Goal: Task Accomplishment & Management: Complete application form

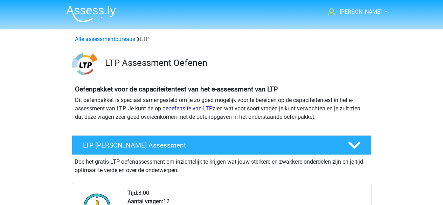
scroll to position [411, 0]
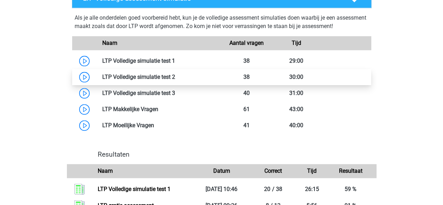
click at [175, 80] on link at bounding box center [175, 77] width 0 height 7
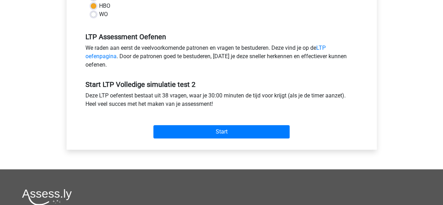
scroll to position [200, 0]
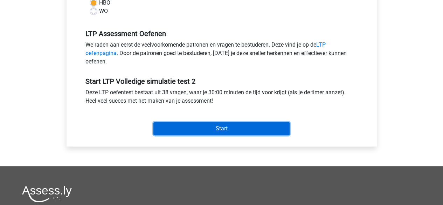
click at [205, 126] on input "Start" at bounding box center [221, 128] width 136 height 13
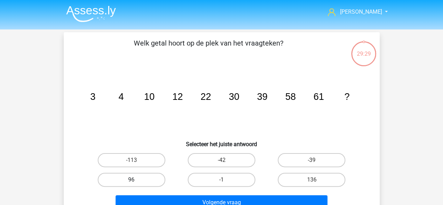
click at [147, 180] on label "96" at bounding box center [132, 180] width 68 height 14
click at [136, 180] on input "96" at bounding box center [133, 182] width 5 height 5
radio input "true"
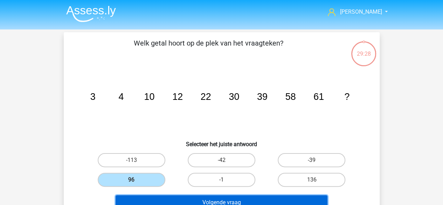
click at [170, 201] on button "Volgende vraag" at bounding box center [222, 202] width 212 height 15
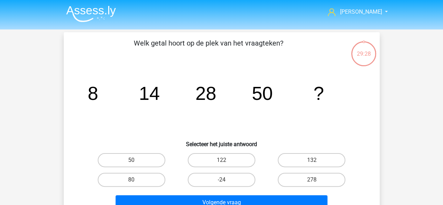
scroll to position [32, 0]
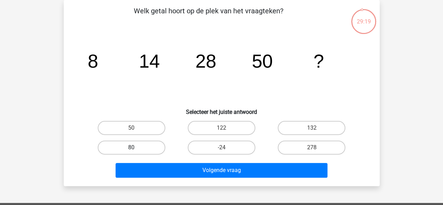
click at [129, 144] on label "80" at bounding box center [132, 147] width 68 height 14
click at [131, 147] on input "80" at bounding box center [133, 149] width 5 height 5
radio input "true"
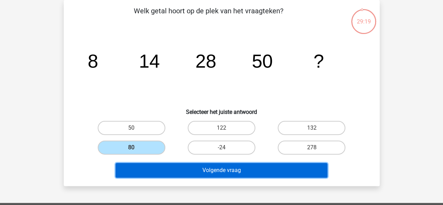
click at [164, 169] on button "Volgende vraag" at bounding box center [222, 170] width 212 height 15
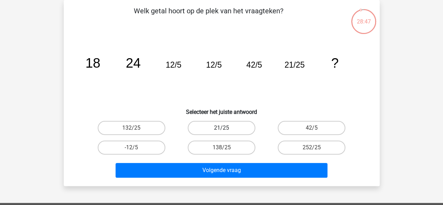
click at [211, 129] on label "21/25" at bounding box center [222, 128] width 68 height 14
click at [221, 129] on input "21/25" at bounding box center [223, 130] width 5 height 5
radio input "true"
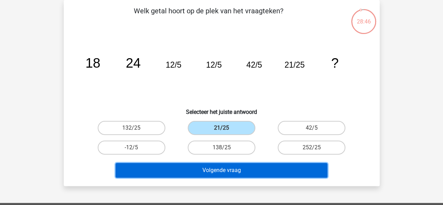
click at [197, 169] on button "Volgende vraag" at bounding box center [222, 170] width 212 height 15
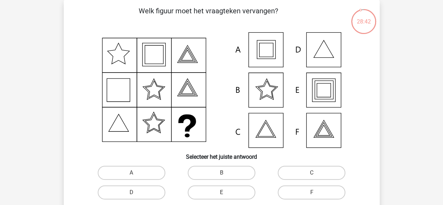
click at [211, 201] on div "E" at bounding box center [221, 192] width 90 height 20
click at [208, 194] on label "E" at bounding box center [222, 192] width 68 height 14
click at [221, 194] on input "E" at bounding box center [223, 194] width 5 height 5
radio input "true"
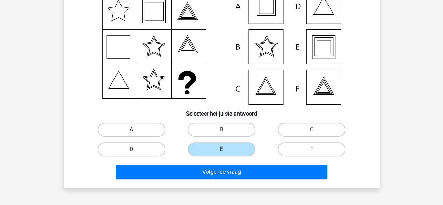
scroll to position [76, 0]
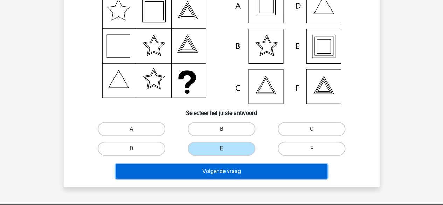
click at [217, 177] on button "Volgende vraag" at bounding box center [222, 171] width 212 height 15
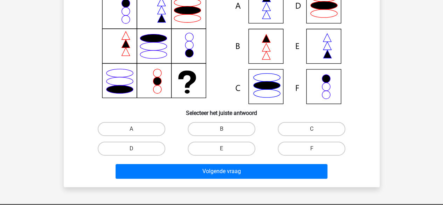
scroll to position [32, 0]
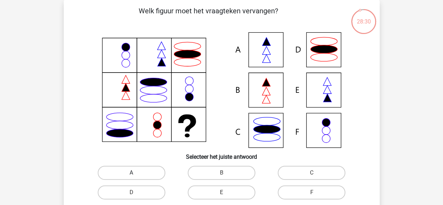
click at [157, 168] on label "A" at bounding box center [132, 173] width 68 height 14
click at [136, 173] on input "A" at bounding box center [133, 175] width 5 height 5
radio input "true"
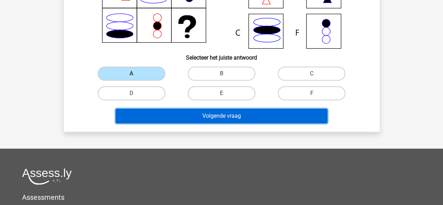
click at [189, 112] on button "Volgende vraag" at bounding box center [222, 116] width 212 height 15
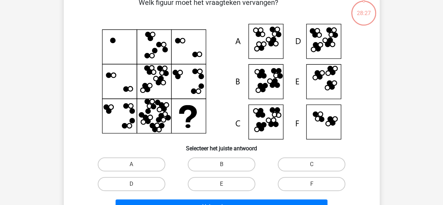
scroll to position [32, 0]
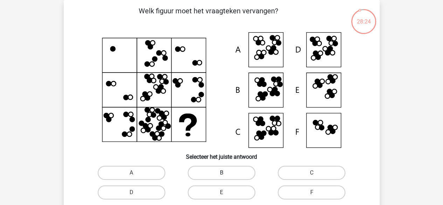
click at [211, 178] on label "B" at bounding box center [222, 173] width 68 height 14
click at [221, 177] on input "B" at bounding box center [223, 175] width 5 height 5
radio input "true"
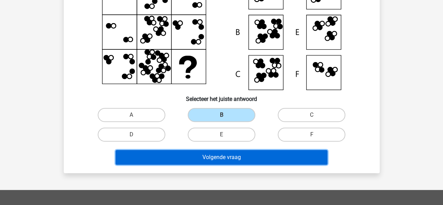
click at [237, 156] on button "Volgende vraag" at bounding box center [222, 157] width 212 height 15
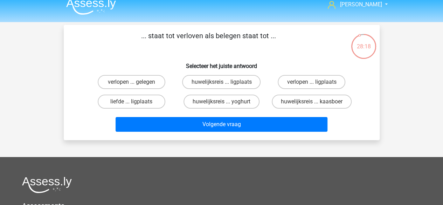
scroll to position [0, 0]
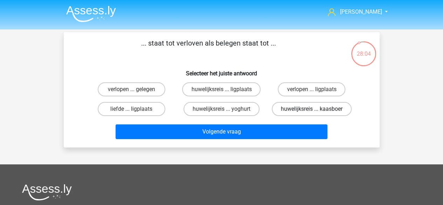
click at [298, 110] on label "huwelijksreis ... kaasboer" at bounding box center [312, 109] width 80 height 14
click at [312, 110] on input "huwelijksreis ... kaasboer" at bounding box center [314, 111] width 5 height 5
radio input "true"
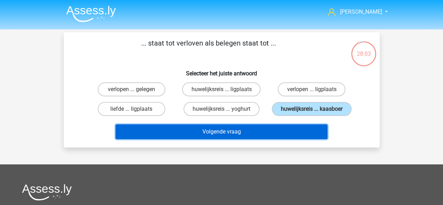
click at [261, 133] on button "Volgende vraag" at bounding box center [222, 131] width 212 height 15
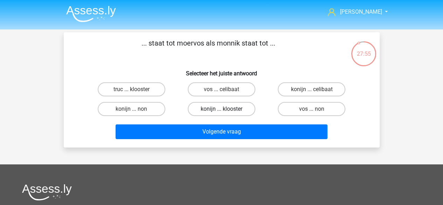
click at [207, 112] on label "konijn ... klooster" at bounding box center [222, 109] width 68 height 14
click at [221, 112] on input "konijn ... klooster" at bounding box center [223, 111] width 5 height 5
radio input "true"
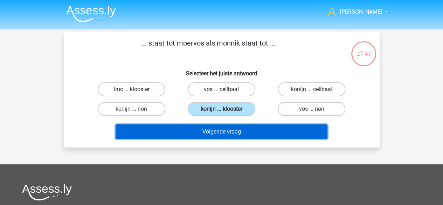
click at [216, 135] on button "Volgende vraag" at bounding box center [222, 131] width 212 height 15
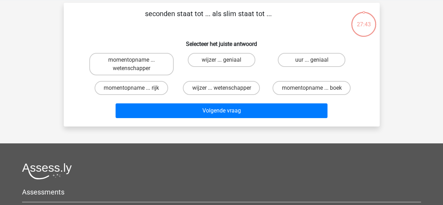
scroll to position [32, 0]
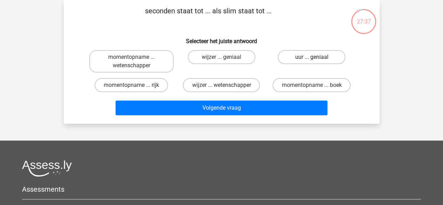
click at [292, 56] on label "uur ... geniaal" at bounding box center [312, 57] width 68 height 14
click at [312, 57] on input "uur ... geniaal" at bounding box center [314, 59] width 5 height 5
radio input "true"
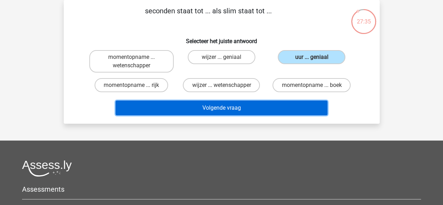
drag, startPoint x: 214, startPoint y: 105, endPoint x: 178, endPoint y: 110, distance: 36.5
click at [178, 110] on button "Volgende vraag" at bounding box center [222, 108] width 212 height 15
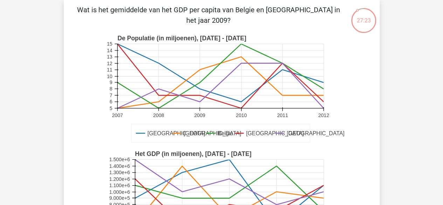
scroll to position [40, 0]
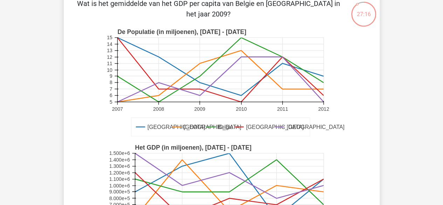
drag, startPoint x: 436, startPoint y: 50, endPoint x: 434, endPoint y: 54, distance: 5.2
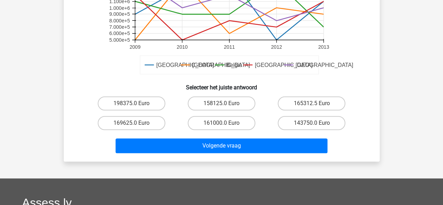
scroll to position [219, 0]
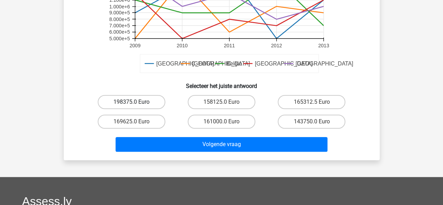
click at [127, 103] on label "198375.0 Euro" at bounding box center [132, 102] width 68 height 14
click at [131, 103] on input "198375.0 Euro" at bounding box center [133, 104] width 5 height 5
radio input "true"
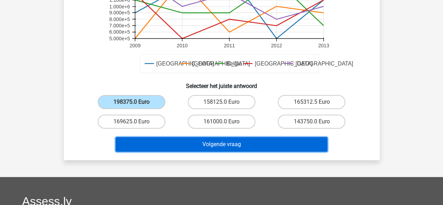
click at [204, 144] on button "Volgende vraag" at bounding box center [222, 144] width 212 height 15
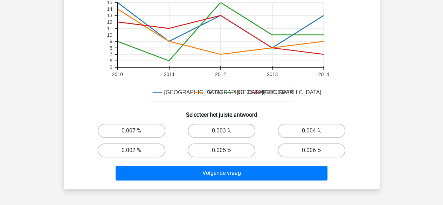
scroll to position [213, 0]
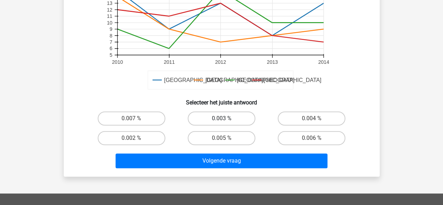
click at [199, 122] on label "0.003 %" at bounding box center [222, 118] width 68 height 14
click at [221, 122] on input "0.003 %" at bounding box center [223, 120] width 5 height 5
radio input "true"
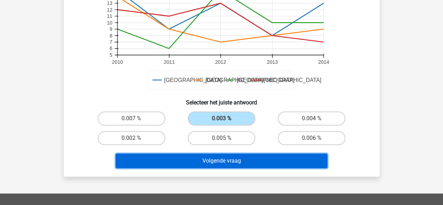
click at [210, 163] on button "Volgende vraag" at bounding box center [222, 160] width 212 height 15
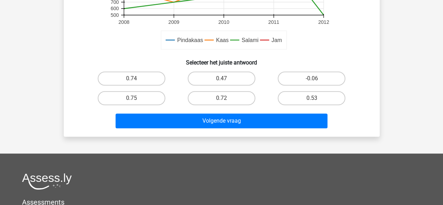
scroll to position [253, 0]
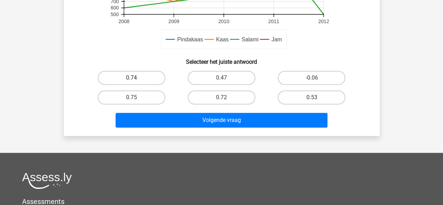
click at [141, 75] on label "0.74" at bounding box center [132, 78] width 68 height 14
click at [136, 78] on input "0.74" at bounding box center [133, 80] width 5 height 5
radio input "true"
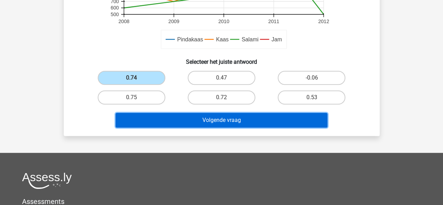
click at [195, 115] on button "Volgende vraag" at bounding box center [222, 120] width 212 height 15
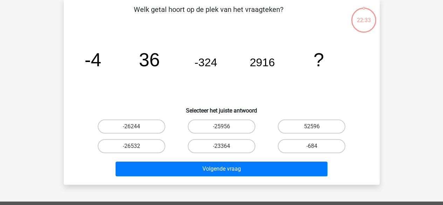
scroll to position [32, 0]
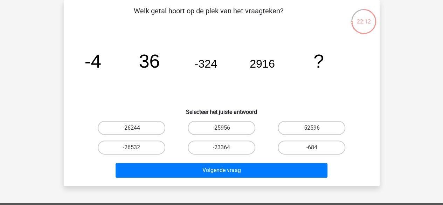
click at [142, 127] on label "-26244" at bounding box center [132, 128] width 68 height 14
click at [136, 128] on input "-26244" at bounding box center [133, 130] width 5 height 5
radio input "true"
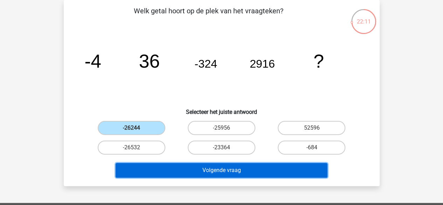
click at [181, 173] on button "Volgende vraag" at bounding box center [222, 170] width 212 height 15
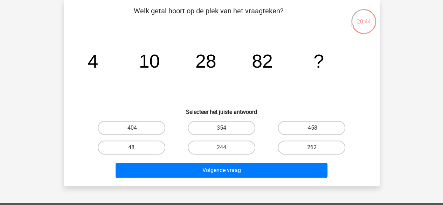
click at [294, 146] on label "262" at bounding box center [312, 147] width 68 height 14
click at [312, 147] on input "262" at bounding box center [314, 149] width 5 height 5
radio input "true"
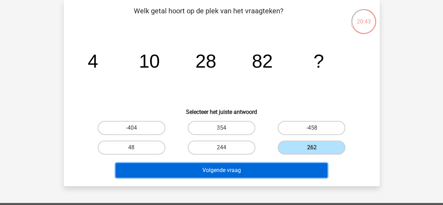
click at [222, 170] on button "Volgende vraag" at bounding box center [222, 170] width 212 height 15
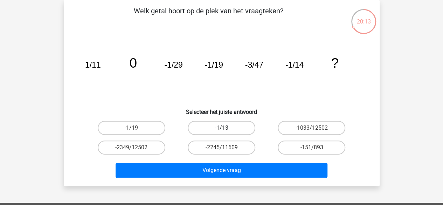
click at [208, 127] on label "-1/13" at bounding box center [222, 128] width 68 height 14
click at [221, 128] on input "-1/13" at bounding box center [223, 130] width 5 height 5
radio input "true"
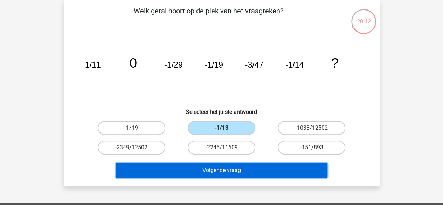
click at [221, 167] on button "Volgende vraag" at bounding box center [222, 170] width 212 height 15
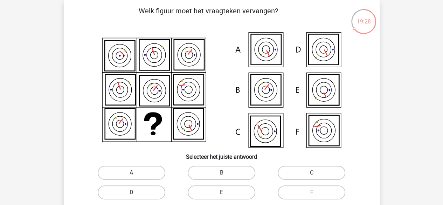
click at [141, 192] on label "D" at bounding box center [132, 192] width 68 height 14
click at [136, 192] on input "D" at bounding box center [133, 194] width 5 height 5
radio input "true"
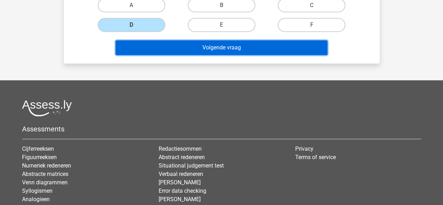
click at [174, 46] on button "Volgende vraag" at bounding box center [222, 47] width 212 height 15
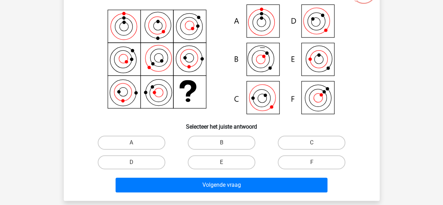
scroll to position [62, 0]
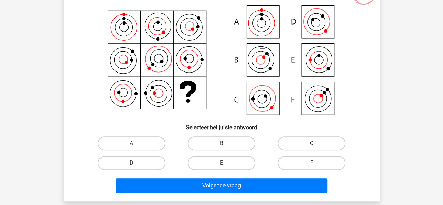
click at [284, 143] on label "C" at bounding box center [312, 143] width 68 height 14
click at [312, 143] on input "C" at bounding box center [314, 145] width 5 height 5
radio input "true"
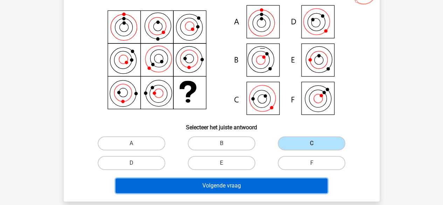
click at [224, 185] on button "Volgende vraag" at bounding box center [222, 185] width 212 height 15
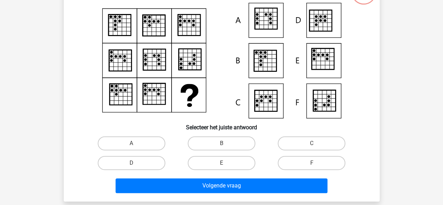
scroll to position [32, 0]
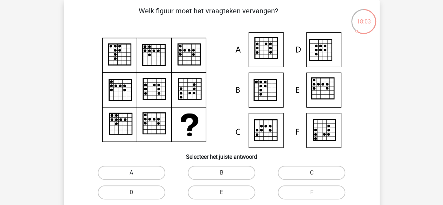
click at [151, 167] on label "A" at bounding box center [132, 173] width 68 height 14
click at [136, 173] on input "A" at bounding box center [133, 175] width 5 height 5
radio input "true"
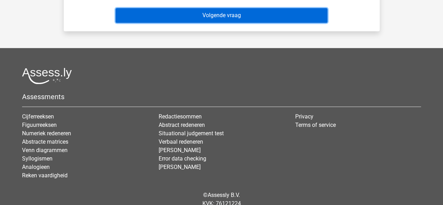
click at [225, 14] on button "Volgende vraag" at bounding box center [222, 15] width 212 height 15
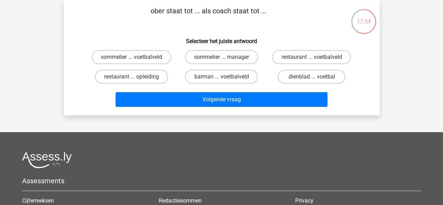
scroll to position [0, 0]
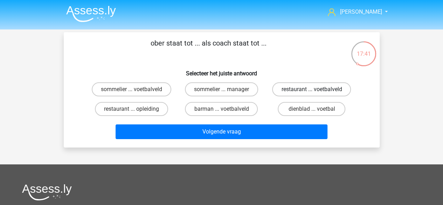
click at [300, 89] on label "restaurant ... voetbalveld" at bounding box center [311, 89] width 79 height 14
click at [312, 89] on input "restaurant ... voetbalveld" at bounding box center [314, 91] width 5 height 5
radio input "true"
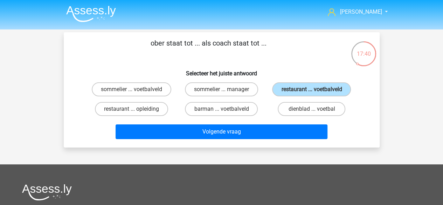
click at [222, 139] on div "Volgende vraag" at bounding box center [221, 133] width 270 height 18
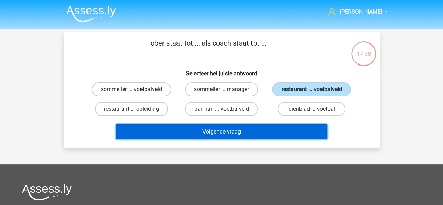
click at [199, 134] on button "Volgende vraag" at bounding box center [222, 131] width 212 height 15
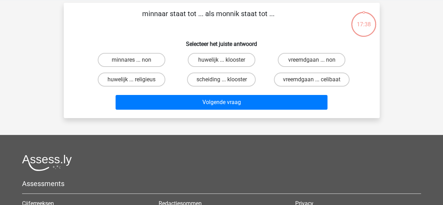
scroll to position [32, 0]
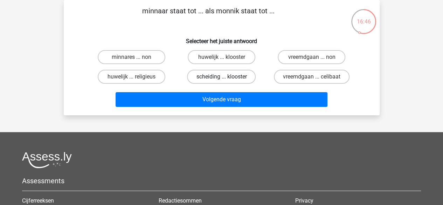
click at [245, 72] on label "scheiding ... klooster" at bounding box center [221, 77] width 69 height 14
click at [226, 77] on input "scheiding ... klooster" at bounding box center [223, 79] width 5 height 5
radio input "true"
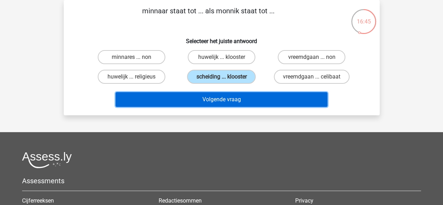
click at [228, 96] on button "Volgende vraag" at bounding box center [222, 99] width 212 height 15
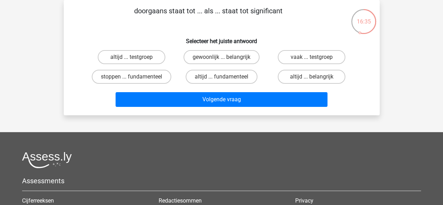
scroll to position [0, 0]
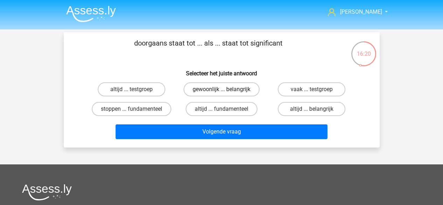
click at [230, 95] on label "gewoonlijk ... belangrijk" at bounding box center [222, 89] width 76 height 14
click at [226, 94] on input "gewoonlijk ... belangrijk" at bounding box center [223, 91] width 5 height 5
radio input "true"
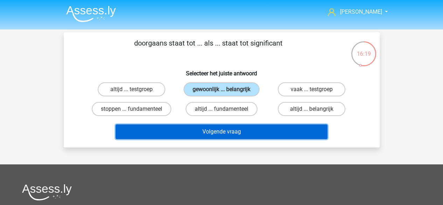
click at [206, 133] on button "Volgende vraag" at bounding box center [222, 131] width 212 height 15
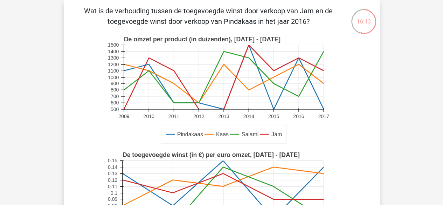
scroll to position [200, 0]
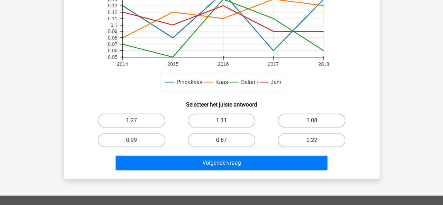
click at [224, 117] on label "1.11" at bounding box center [222, 120] width 68 height 14
click at [224, 120] on input "1.11" at bounding box center [223, 122] width 5 height 5
radio input "true"
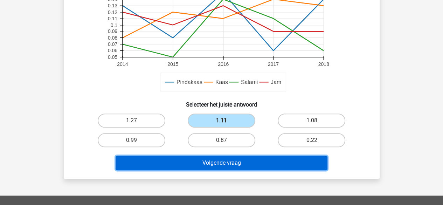
click at [216, 162] on button "Volgende vraag" at bounding box center [222, 162] width 212 height 15
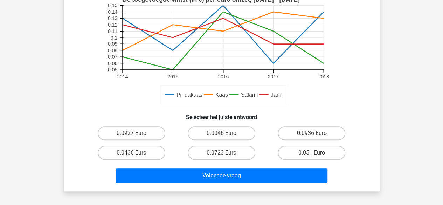
scroll to position [247, 0]
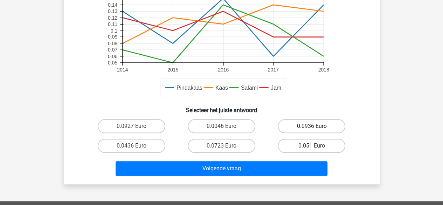
click at [301, 126] on label "0.0936 Euro" at bounding box center [312, 126] width 68 height 14
click at [312, 126] on input "0.0936 Euro" at bounding box center [314, 128] width 5 height 5
radio input "true"
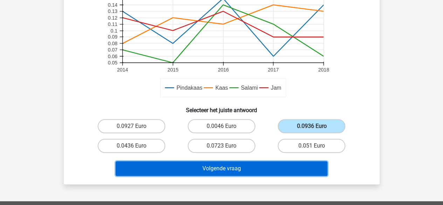
click at [221, 170] on button "Volgende vraag" at bounding box center [222, 168] width 212 height 15
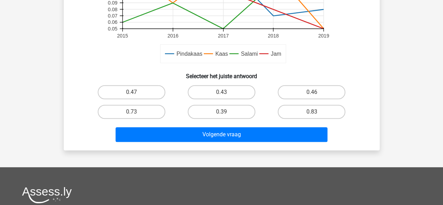
scroll to position [226, 0]
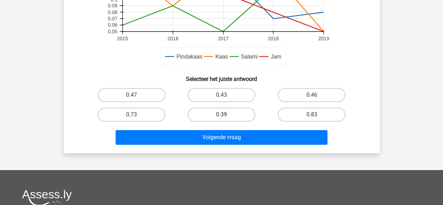
click at [204, 117] on label "0.39" at bounding box center [222, 115] width 68 height 14
click at [221, 117] on input "0.39" at bounding box center [223, 117] width 5 height 5
radio input "true"
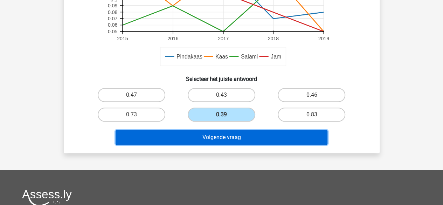
click at [200, 135] on button "Volgende vraag" at bounding box center [222, 137] width 212 height 15
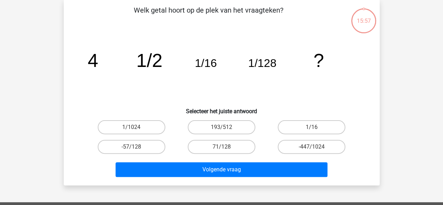
scroll to position [32, 0]
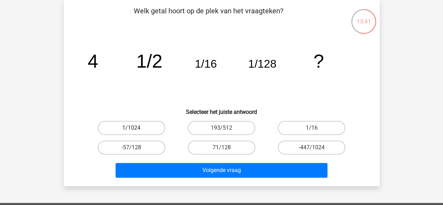
click at [142, 125] on label "1/1024" at bounding box center [132, 128] width 68 height 14
click at [136, 128] on input "1/1024" at bounding box center [133, 130] width 5 height 5
radio input "true"
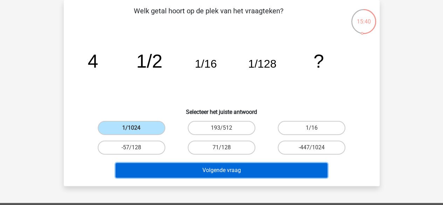
click at [187, 169] on button "Volgende vraag" at bounding box center [222, 170] width 212 height 15
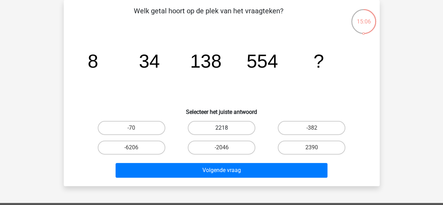
click at [221, 128] on label "2218" at bounding box center [222, 128] width 68 height 14
click at [221, 128] on input "2218" at bounding box center [223, 130] width 5 height 5
radio input "true"
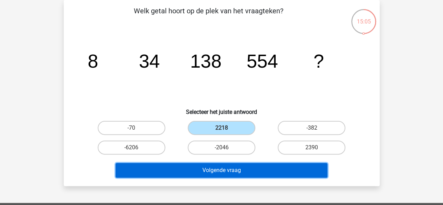
click at [202, 174] on button "Volgende vraag" at bounding box center [222, 170] width 212 height 15
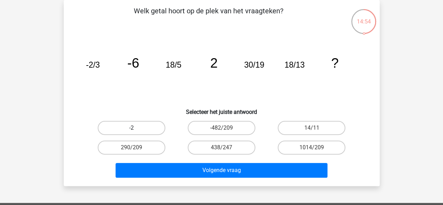
click at [145, 126] on label "-2" at bounding box center [132, 128] width 68 height 14
click at [136, 128] on input "-2" at bounding box center [133, 130] width 5 height 5
radio input "true"
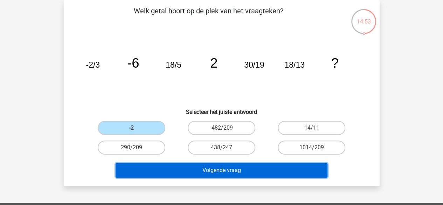
click at [182, 173] on button "Volgende vraag" at bounding box center [222, 170] width 212 height 15
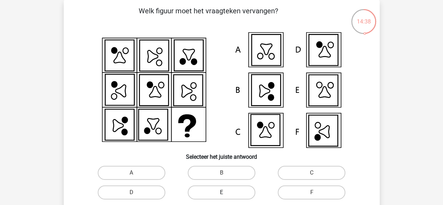
click at [219, 194] on label "E" at bounding box center [222, 192] width 68 height 14
click at [221, 194] on input "E" at bounding box center [223, 194] width 5 height 5
radio input "true"
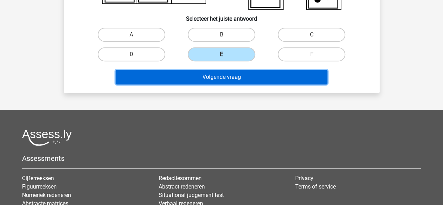
click at [255, 79] on button "Volgende vraag" at bounding box center [222, 77] width 212 height 15
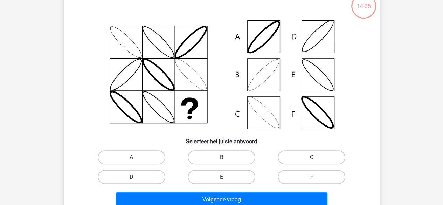
scroll to position [32, 0]
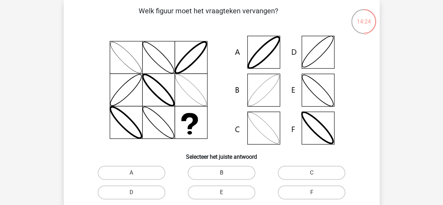
click at [235, 169] on label "B" at bounding box center [222, 173] width 68 height 14
click at [226, 173] on input "B" at bounding box center [223, 175] width 5 height 5
radio input "true"
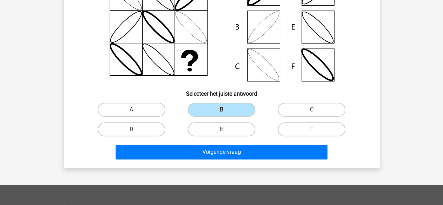
scroll to position [105, 0]
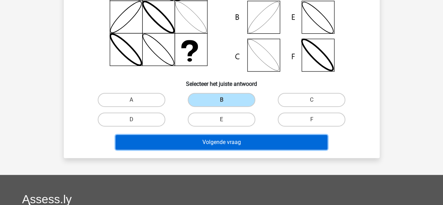
click at [227, 143] on button "Volgende vraag" at bounding box center [222, 142] width 212 height 15
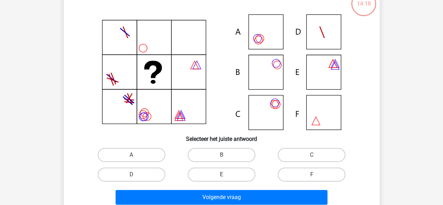
scroll to position [32, 0]
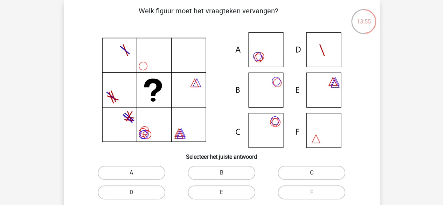
click at [143, 178] on label "A" at bounding box center [132, 173] width 68 height 14
click at [136, 177] on input "A" at bounding box center [133, 175] width 5 height 5
radio input "true"
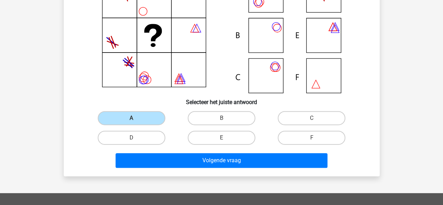
scroll to position [129, 0]
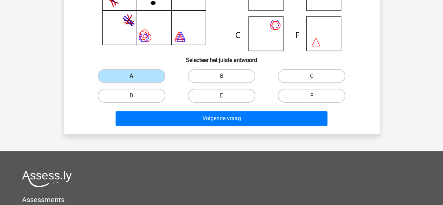
click at [256, 126] on div "Volgende vraag" at bounding box center [221, 120] width 270 height 18
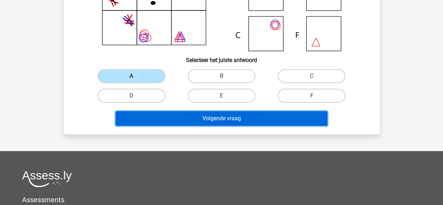
click at [256, 111] on button "Volgende vraag" at bounding box center [222, 118] width 212 height 15
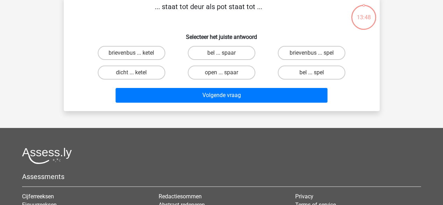
scroll to position [32, 0]
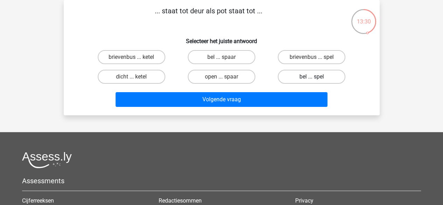
click at [299, 78] on label "bel ... spel" at bounding box center [312, 77] width 68 height 14
click at [312, 78] on input "bel ... spel" at bounding box center [314, 79] width 5 height 5
radio input "true"
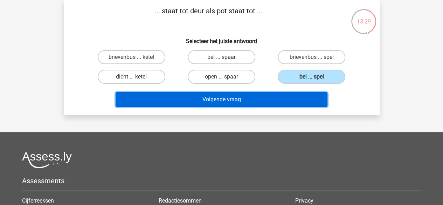
click at [255, 101] on button "Volgende vraag" at bounding box center [222, 99] width 212 height 15
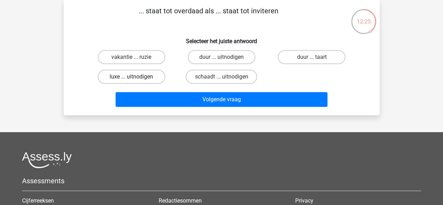
click at [120, 82] on label "luxe ... uitnodigen" at bounding box center [132, 77] width 68 height 14
click at [131, 81] on input "luxe ... uitnodigen" at bounding box center [133, 79] width 5 height 5
radio input "true"
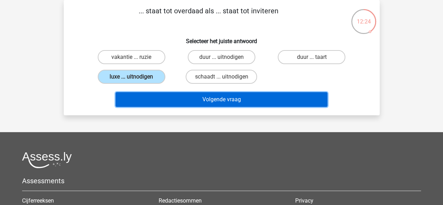
click at [174, 101] on button "Volgende vraag" at bounding box center [222, 99] width 212 height 15
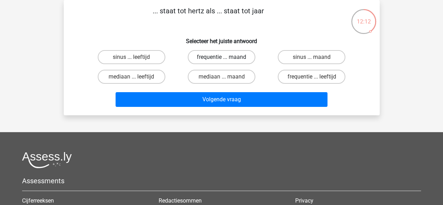
click at [213, 58] on label "frequentie ... maand" at bounding box center [222, 57] width 68 height 14
click at [221, 58] on input "frequentie ... maand" at bounding box center [223, 59] width 5 height 5
radio input "true"
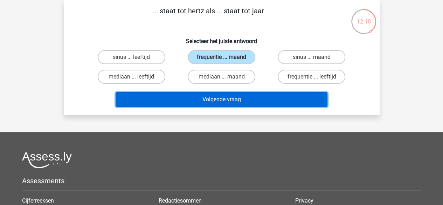
click at [220, 96] on button "Volgende vraag" at bounding box center [222, 99] width 212 height 15
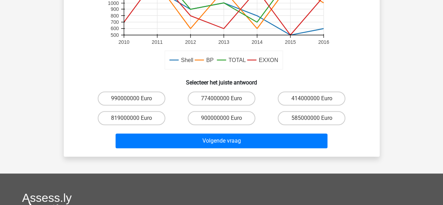
scroll to position [216, 0]
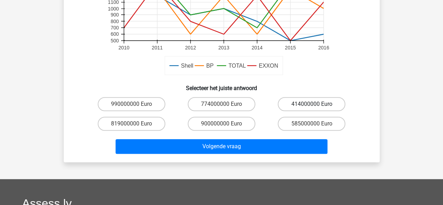
click at [307, 104] on label "414000000 Euro" at bounding box center [312, 104] width 68 height 14
click at [312, 104] on input "414000000 Euro" at bounding box center [314, 106] width 5 height 5
radio input "true"
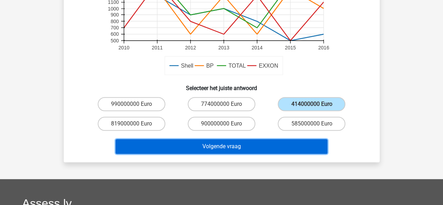
click at [278, 141] on button "Volgende vraag" at bounding box center [222, 146] width 212 height 15
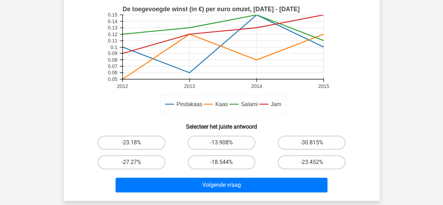
scroll to position [180, 0]
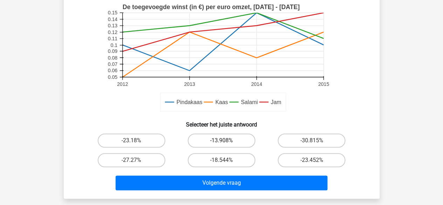
click at [203, 142] on label "-13.908%" at bounding box center [222, 140] width 68 height 14
click at [221, 142] on input "-13.908%" at bounding box center [223, 142] width 5 height 5
radio input "true"
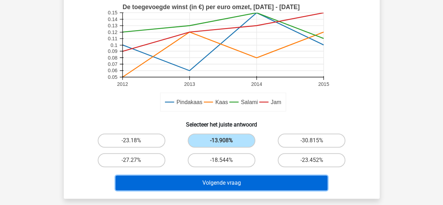
click at [205, 186] on button "Volgende vraag" at bounding box center [222, 182] width 212 height 15
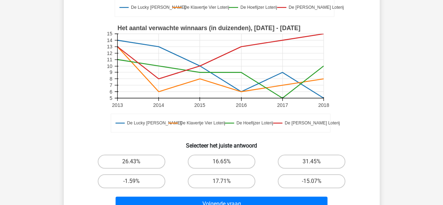
scroll to position [246, 0]
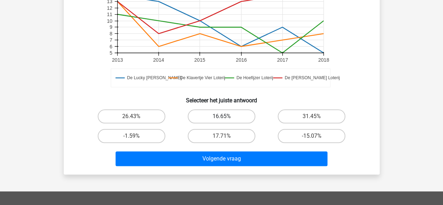
click at [197, 109] on label "16.65%" at bounding box center [222, 116] width 68 height 14
click at [221, 116] on input "16.65%" at bounding box center [223, 118] width 5 height 5
radio input "true"
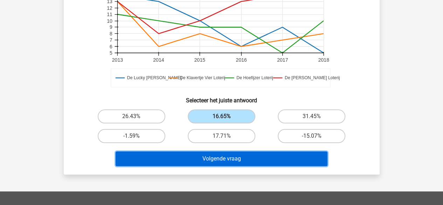
click at [198, 151] on button "Volgende vraag" at bounding box center [222, 158] width 212 height 15
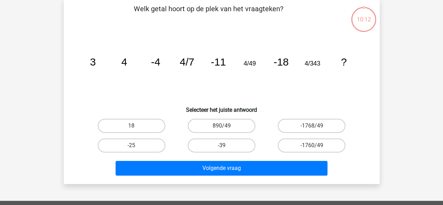
scroll to position [32, 0]
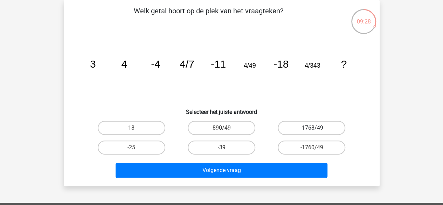
click at [285, 127] on label "-1768/49" at bounding box center [312, 128] width 68 height 14
click at [312, 128] on input "-1768/49" at bounding box center [314, 130] width 5 height 5
radio input "true"
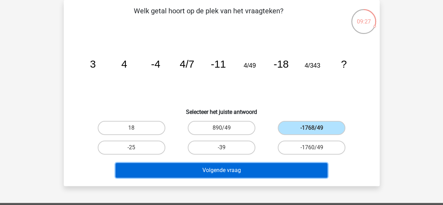
click at [251, 170] on button "Volgende vraag" at bounding box center [222, 170] width 212 height 15
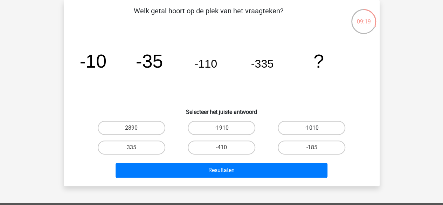
click at [298, 127] on label "-1010" at bounding box center [312, 128] width 68 height 14
click at [312, 128] on input "-1010" at bounding box center [314, 130] width 5 height 5
radio input "true"
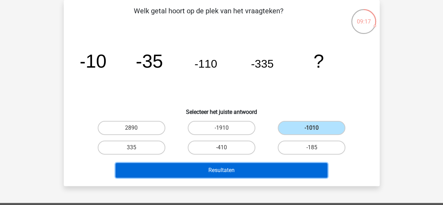
click at [256, 172] on button "Resultaten" at bounding box center [222, 170] width 212 height 15
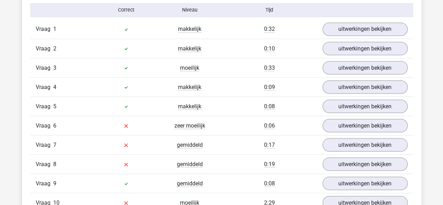
scroll to position [629, 0]
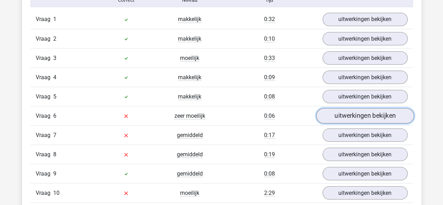
click at [345, 117] on link "uitwerkingen bekijken" at bounding box center [365, 115] width 98 height 15
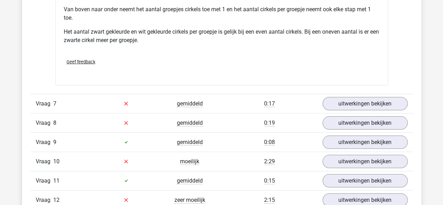
scroll to position [979, 0]
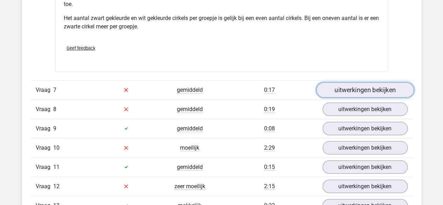
click at [360, 89] on link "uitwerkingen bekijken" at bounding box center [365, 89] width 98 height 15
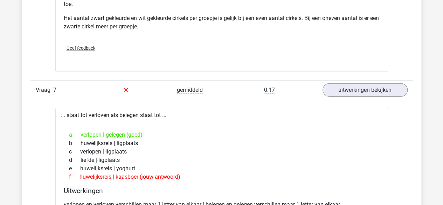
click at [369, 80] on div "Vraag 7 gemiddeld 0:17 uitwerkingen bekijken" at bounding box center [221, 89] width 382 height 19
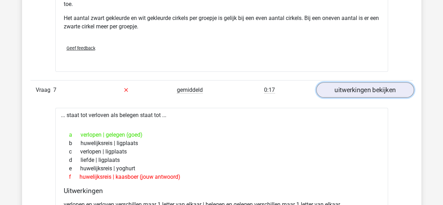
click at [359, 84] on link "uitwerkingen bekijken" at bounding box center [365, 89] width 98 height 15
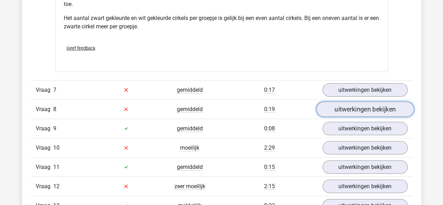
click at [369, 104] on link "uitwerkingen bekijken" at bounding box center [365, 109] width 98 height 15
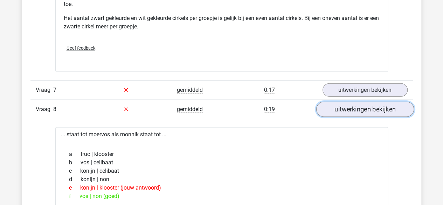
click at [381, 107] on link "uitwerkingen bekijken" at bounding box center [365, 109] width 98 height 15
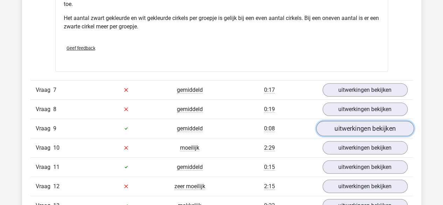
click at [365, 123] on link "uitwerkingen bekijken" at bounding box center [365, 128] width 98 height 15
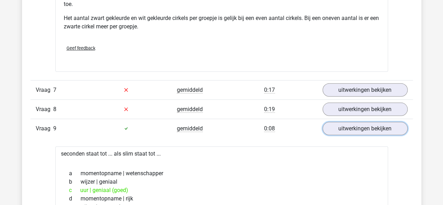
scroll to position [1016, 0]
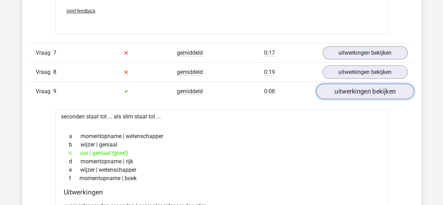
click at [384, 91] on link "uitwerkingen bekijken" at bounding box center [365, 91] width 98 height 15
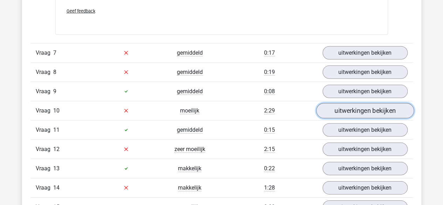
click at [367, 104] on link "uitwerkingen bekijken" at bounding box center [365, 110] width 98 height 15
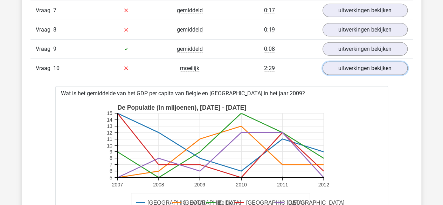
scroll to position [1055, 0]
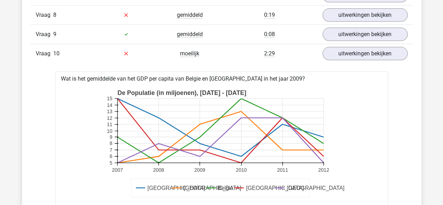
scroll to position [1069, 0]
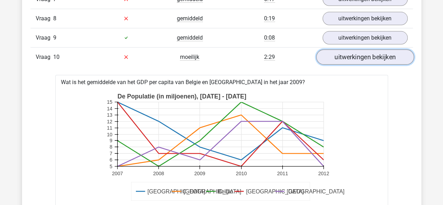
click at [356, 54] on link "uitwerkingen bekijken" at bounding box center [365, 56] width 98 height 15
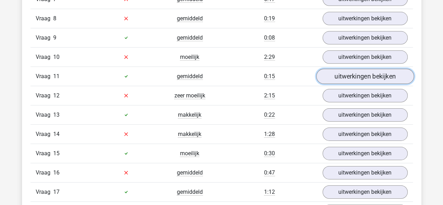
click at [343, 69] on link "uitwerkingen bekijken" at bounding box center [365, 76] width 98 height 15
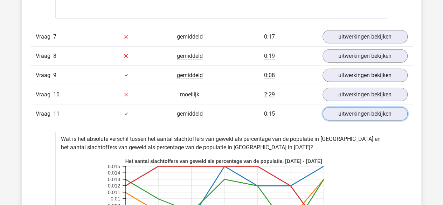
scroll to position [1035, 0]
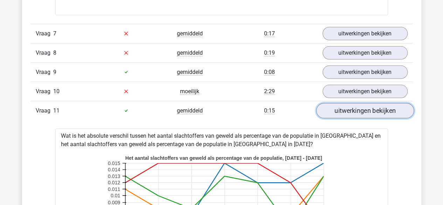
click at [374, 108] on link "uitwerkingen bekijken" at bounding box center [365, 110] width 98 height 15
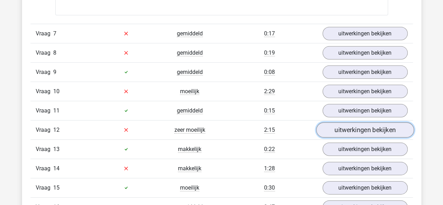
click at [352, 125] on link "uitwerkingen bekijken" at bounding box center [365, 129] width 98 height 15
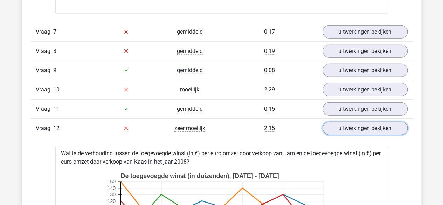
scroll to position [1047, 0]
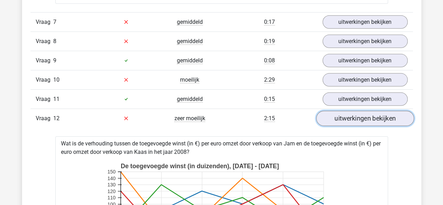
click at [368, 114] on link "uitwerkingen bekijken" at bounding box center [365, 118] width 98 height 15
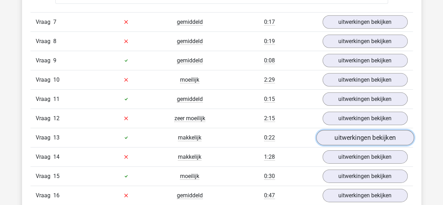
click at [356, 134] on link "uitwerkingen bekijken" at bounding box center [365, 137] width 98 height 15
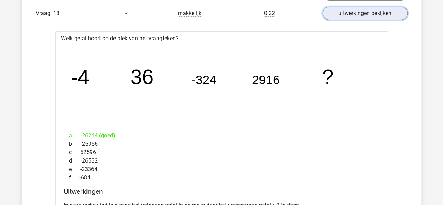
scroll to position [1165, 0]
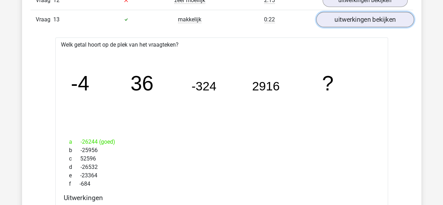
click at [368, 21] on link "uitwerkingen bekijken" at bounding box center [365, 19] width 98 height 15
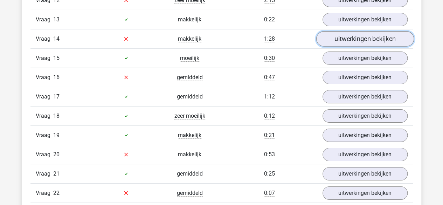
click at [353, 37] on link "uitwerkingen bekijken" at bounding box center [365, 38] width 98 height 15
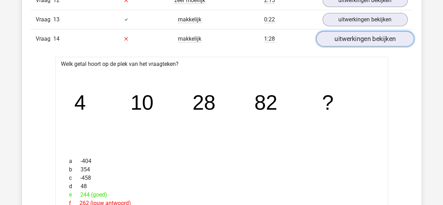
click at [353, 37] on link "uitwerkingen bekijken" at bounding box center [365, 38] width 98 height 15
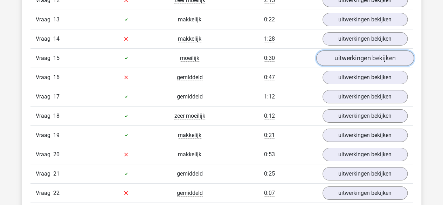
click at [333, 57] on link "uitwerkingen bekijken" at bounding box center [365, 57] width 98 height 15
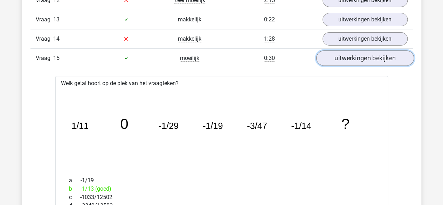
click at [333, 58] on link "uitwerkingen bekijken" at bounding box center [365, 57] width 98 height 15
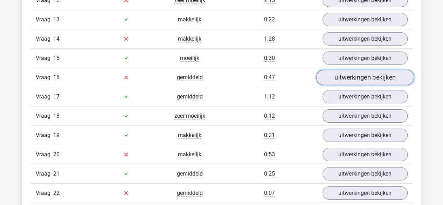
click at [332, 72] on link "uitwerkingen bekijken" at bounding box center [365, 77] width 98 height 15
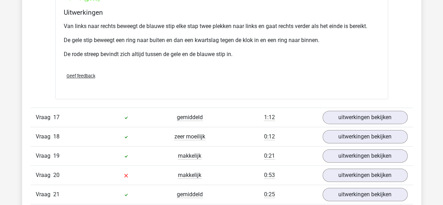
scroll to position [1449, 0]
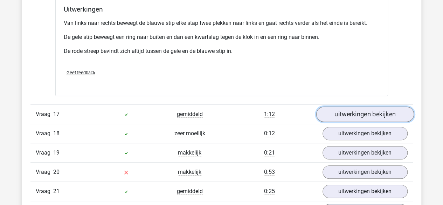
click at [373, 106] on link "uitwerkingen bekijken" at bounding box center [365, 113] width 98 height 15
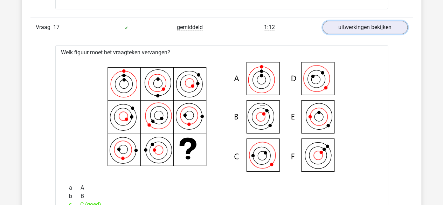
scroll to position [1511, 0]
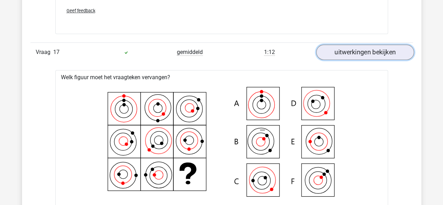
click at [354, 51] on link "uitwerkingen bekijken" at bounding box center [365, 51] width 98 height 15
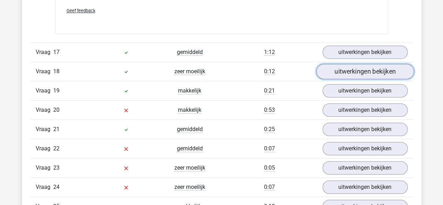
click at [352, 66] on link "uitwerkingen bekijken" at bounding box center [365, 71] width 98 height 15
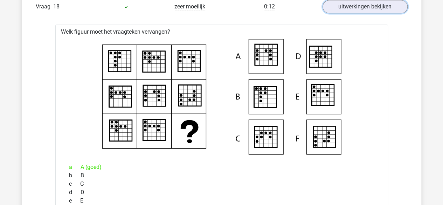
scroll to position [1572, 0]
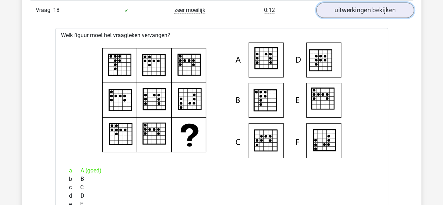
click at [360, 7] on link "uitwerkingen bekijken" at bounding box center [365, 9] width 98 height 15
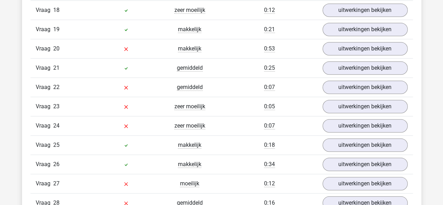
click at [351, 39] on div "Vraag 20 makkelijk 0:53 uitwerkingen bekijken" at bounding box center [221, 48] width 382 height 19
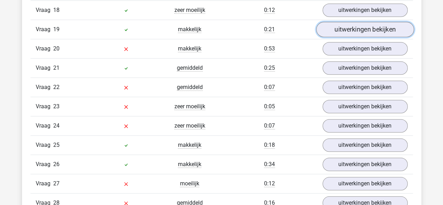
click at [345, 26] on link "uitwerkingen bekijken" at bounding box center [365, 29] width 98 height 15
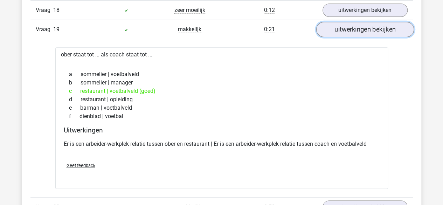
click at [346, 26] on link "uitwerkingen bekijken" at bounding box center [365, 29] width 98 height 15
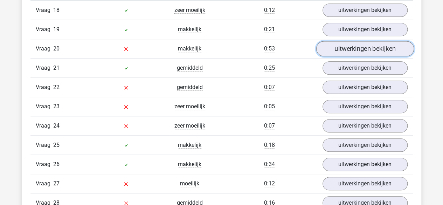
click at [337, 44] on link "uitwerkingen bekijken" at bounding box center [365, 48] width 98 height 15
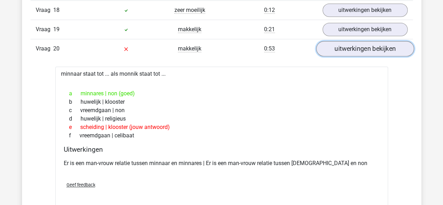
click at [337, 44] on link "uitwerkingen bekijken" at bounding box center [365, 48] width 98 height 15
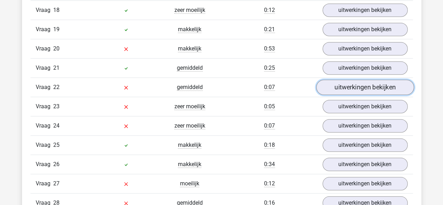
click at [330, 82] on link "uitwerkingen bekijken" at bounding box center [365, 86] width 98 height 15
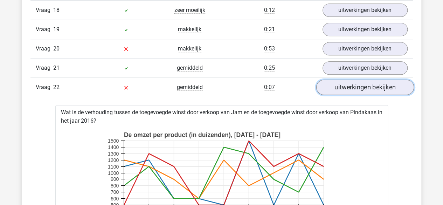
click at [330, 82] on link "uitwerkingen bekijken" at bounding box center [365, 86] width 98 height 15
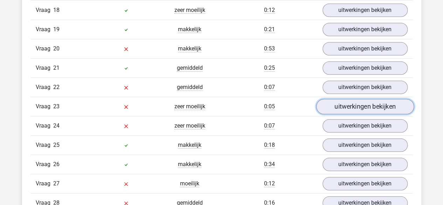
click at [330, 99] on link "uitwerkingen bekijken" at bounding box center [365, 106] width 98 height 15
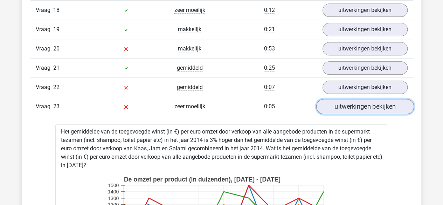
click at [330, 99] on link "uitwerkingen bekijken" at bounding box center [365, 106] width 98 height 15
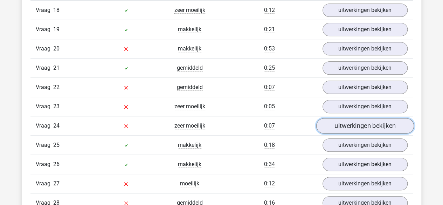
click at [337, 118] on link "uitwerkingen bekijken" at bounding box center [365, 125] width 98 height 15
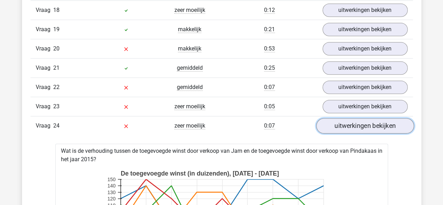
click at [337, 118] on link "uitwerkingen bekijken" at bounding box center [365, 125] width 98 height 15
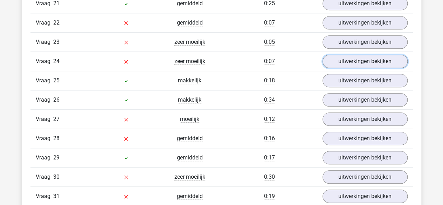
scroll to position [1671, 0]
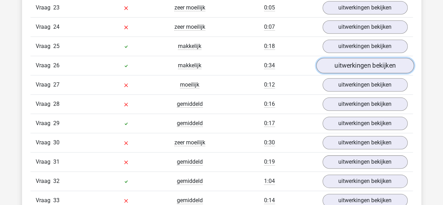
click at [346, 58] on link "uitwerkingen bekijken" at bounding box center [365, 65] width 98 height 15
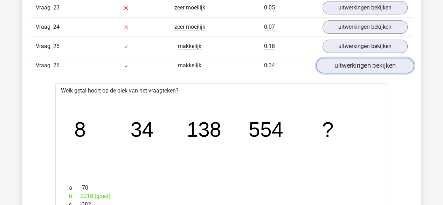
click at [346, 58] on link "uitwerkingen bekijken" at bounding box center [365, 65] width 98 height 15
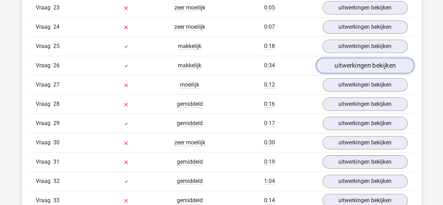
click at [346, 58] on link "uitwerkingen bekijken" at bounding box center [365, 65] width 98 height 15
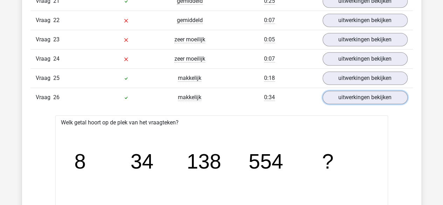
scroll to position [1632, 0]
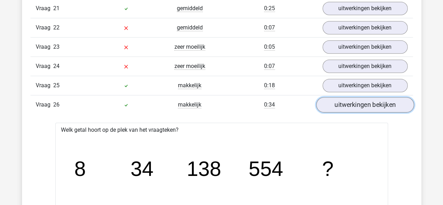
click at [347, 97] on link "uitwerkingen bekijken" at bounding box center [365, 104] width 98 height 15
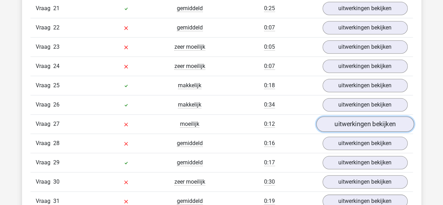
click at [339, 117] on link "uitwerkingen bekijken" at bounding box center [365, 123] width 98 height 15
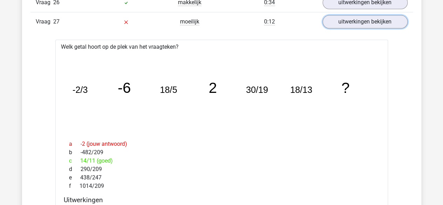
scroll to position [1712, 0]
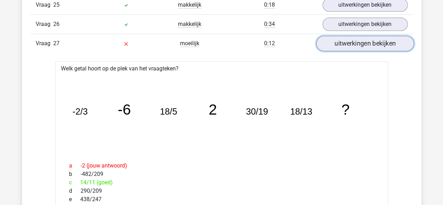
click at [360, 38] on link "uitwerkingen bekijken" at bounding box center [365, 43] width 98 height 15
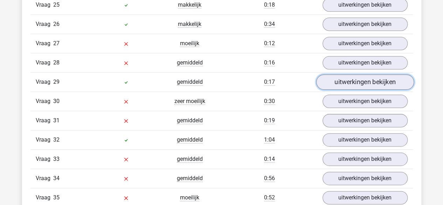
click at [353, 74] on link "uitwerkingen bekijken" at bounding box center [365, 81] width 98 height 15
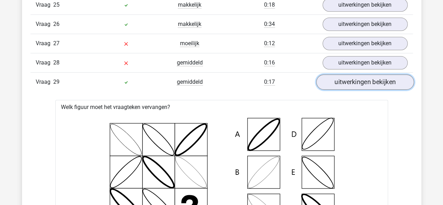
click at [355, 74] on link "uitwerkingen bekijken" at bounding box center [365, 81] width 98 height 15
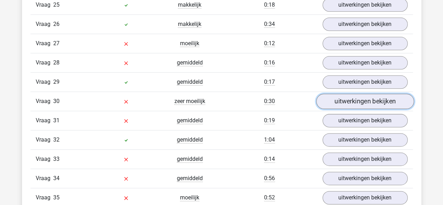
click at [343, 94] on link "uitwerkingen bekijken" at bounding box center [365, 101] width 98 height 15
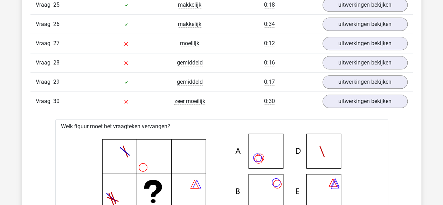
drag, startPoint x: 442, startPoint y: 129, endPoint x: 447, endPoint y: 138, distance: 10.8
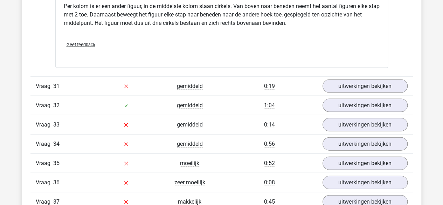
scroll to position [2044, 0]
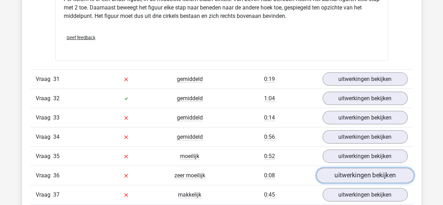
click at [357, 168] on link "uitwerkingen bekijken" at bounding box center [365, 175] width 98 height 15
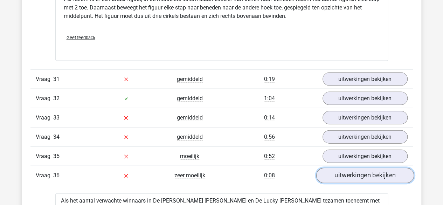
click at [357, 168] on link "uitwerkingen bekijken" at bounding box center [365, 175] width 98 height 15
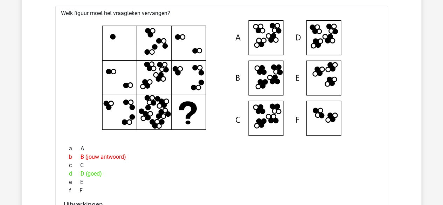
scroll to position [693, 0]
